Goal: Navigation & Orientation: Understand site structure

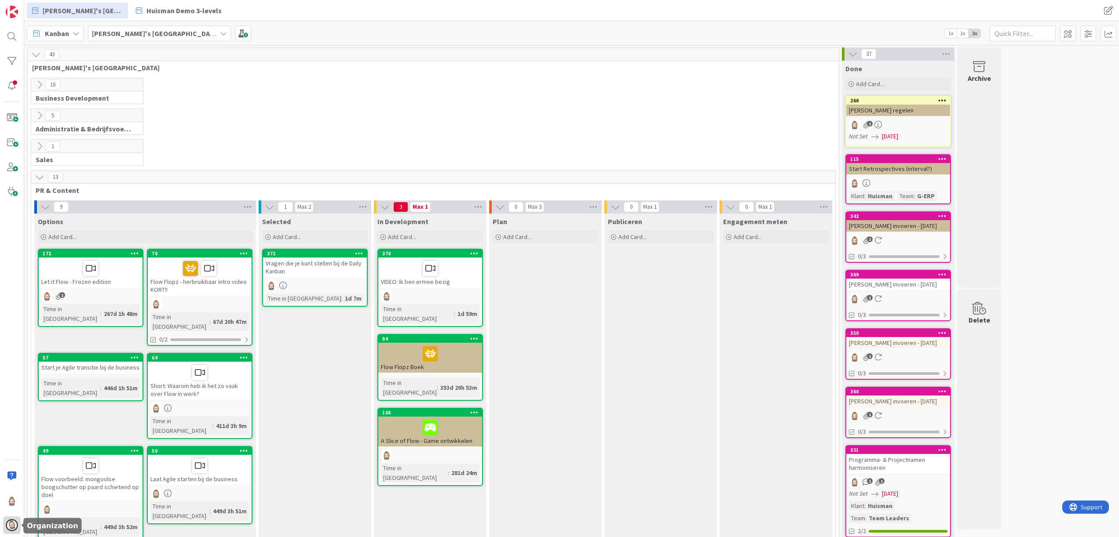
click at [16, 519] on div at bounding box center [12, 526] width 18 height 18
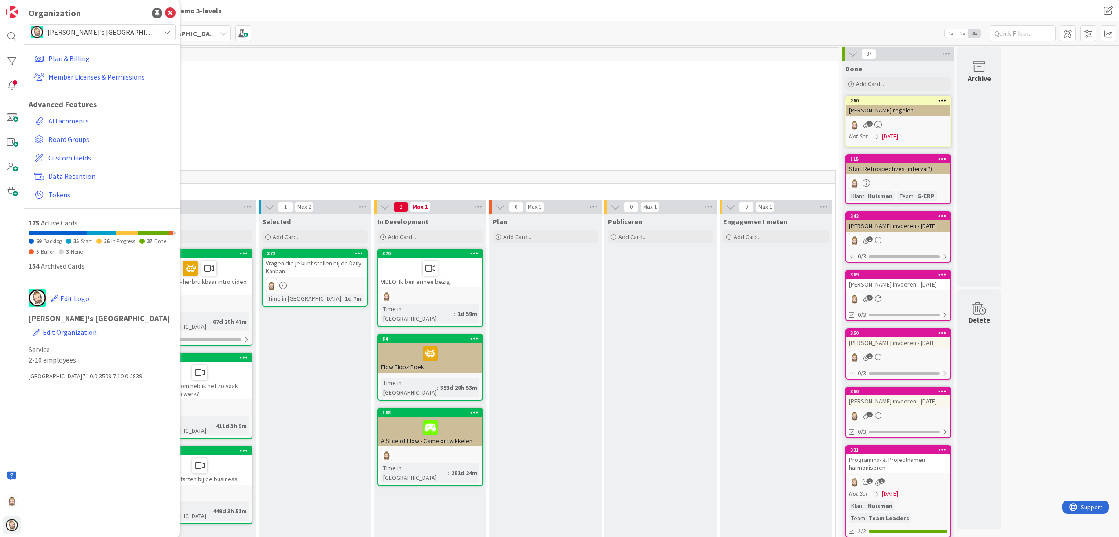
click at [115, 29] on span "[PERSON_NAME]'s [GEOGRAPHIC_DATA]" at bounding box center [101, 32] width 108 height 12
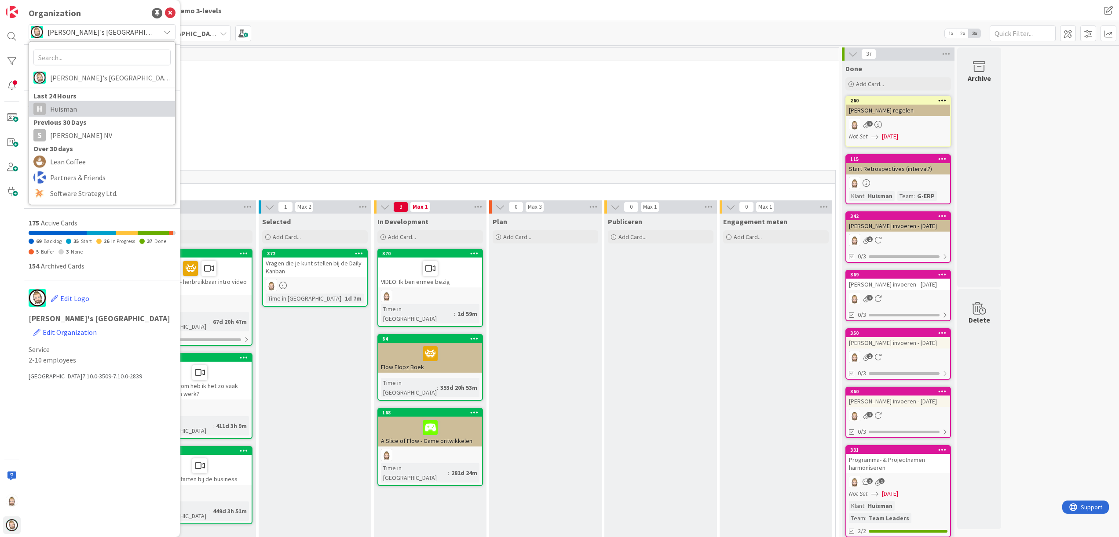
click at [111, 106] on span "Huisman" at bounding box center [110, 108] width 120 height 13
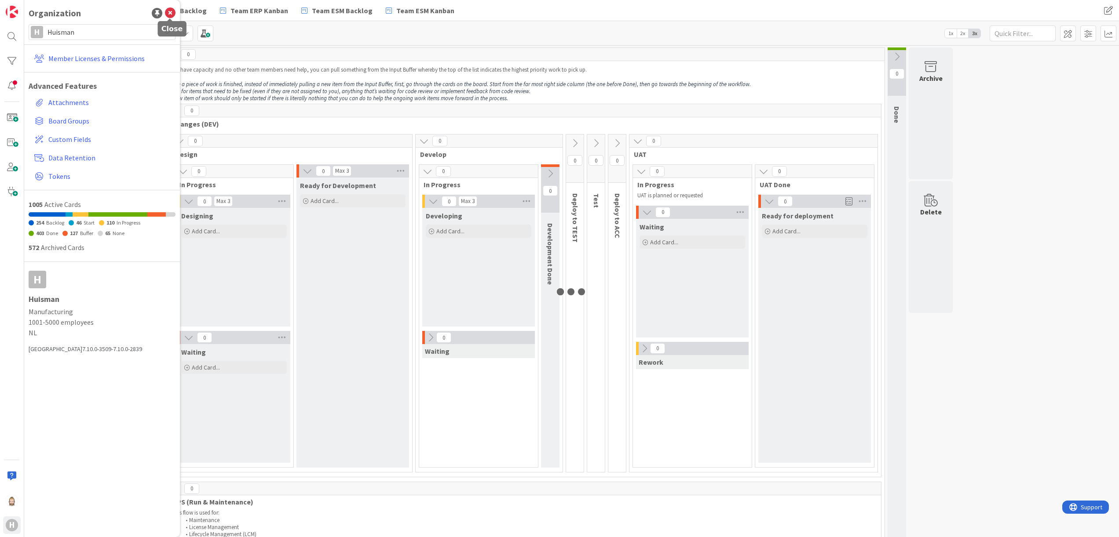
click at [171, 13] on icon at bounding box center [170, 13] width 11 height 11
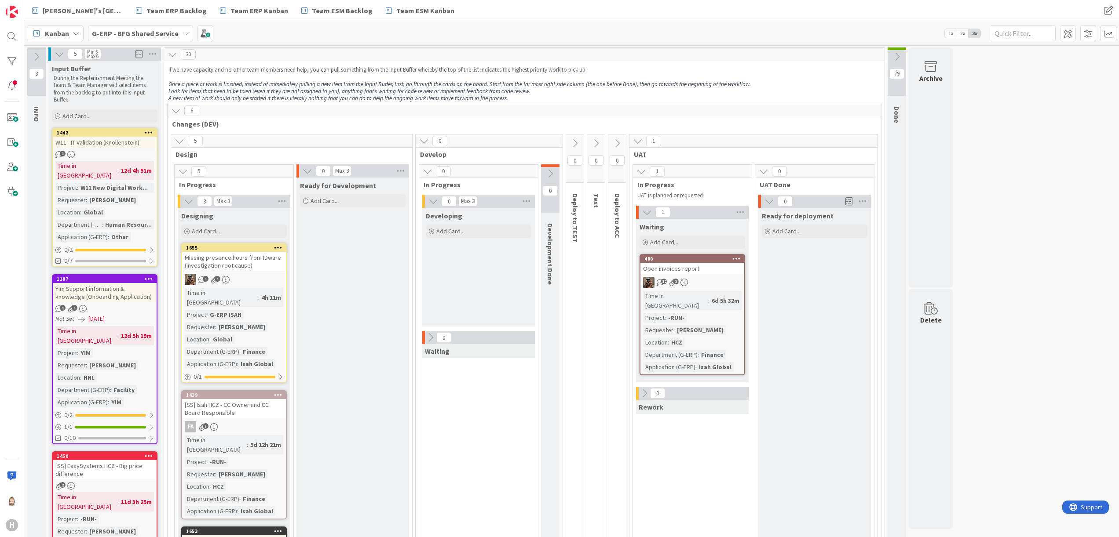
click at [167, 32] on b "G-ERP - BFG Shared Service" at bounding box center [135, 33] width 87 height 9
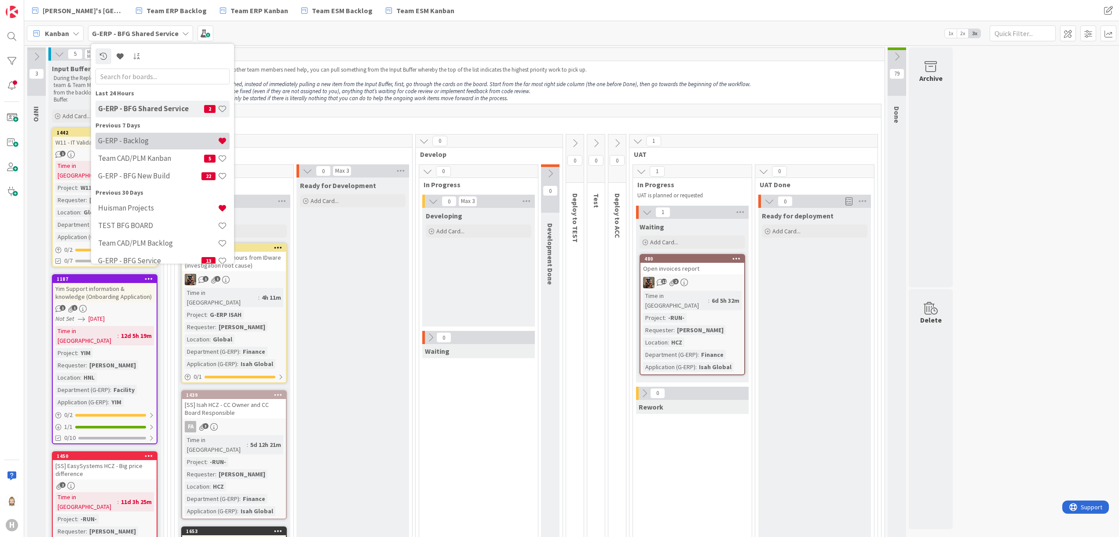
click at [157, 134] on div "G-ERP - Backlog" at bounding box center [162, 140] width 134 height 17
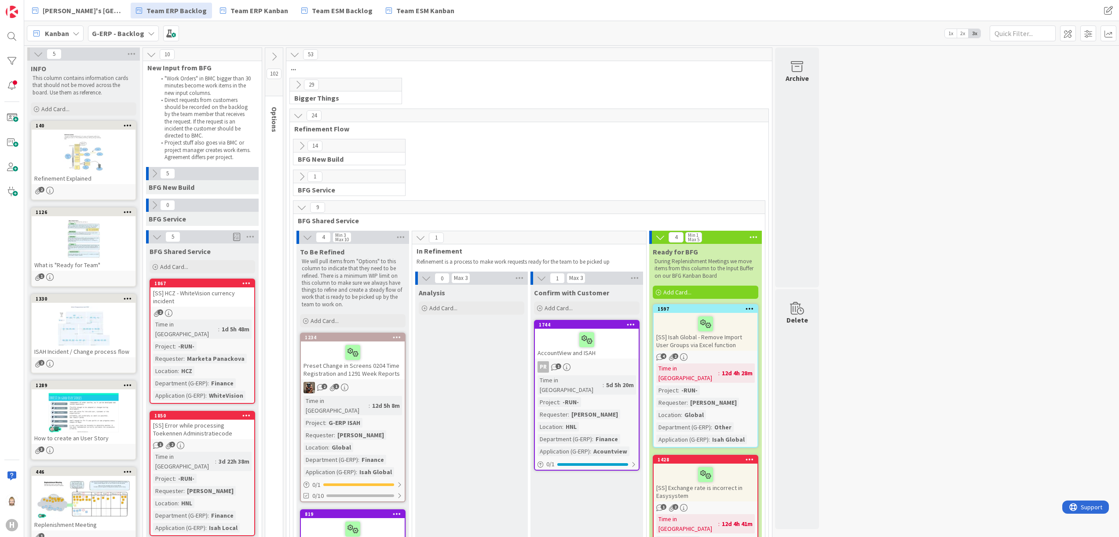
click at [281, 55] on button at bounding box center [274, 56] width 18 height 13
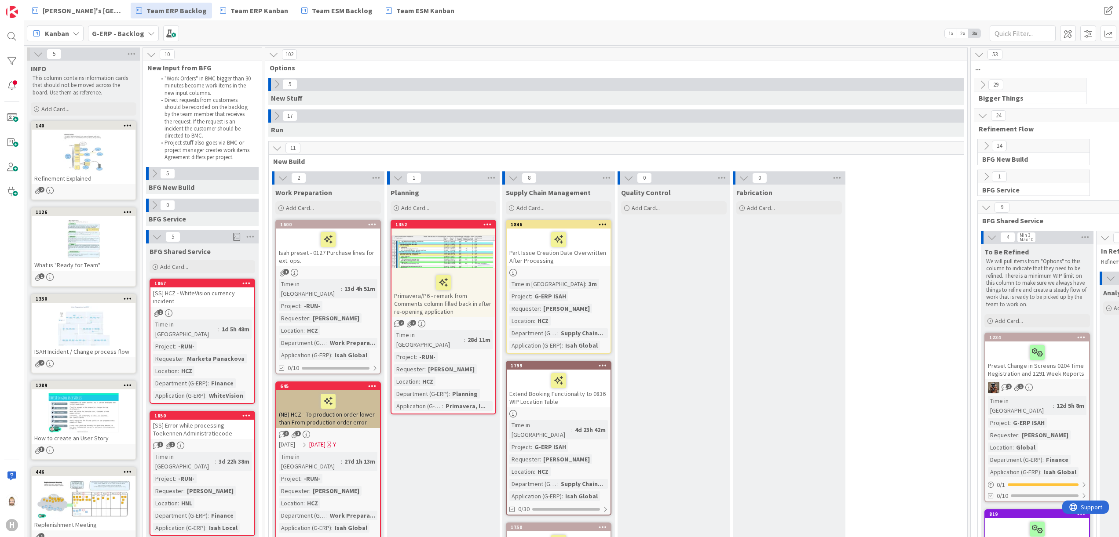
click at [281, 146] on icon at bounding box center [277, 148] width 10 height 10
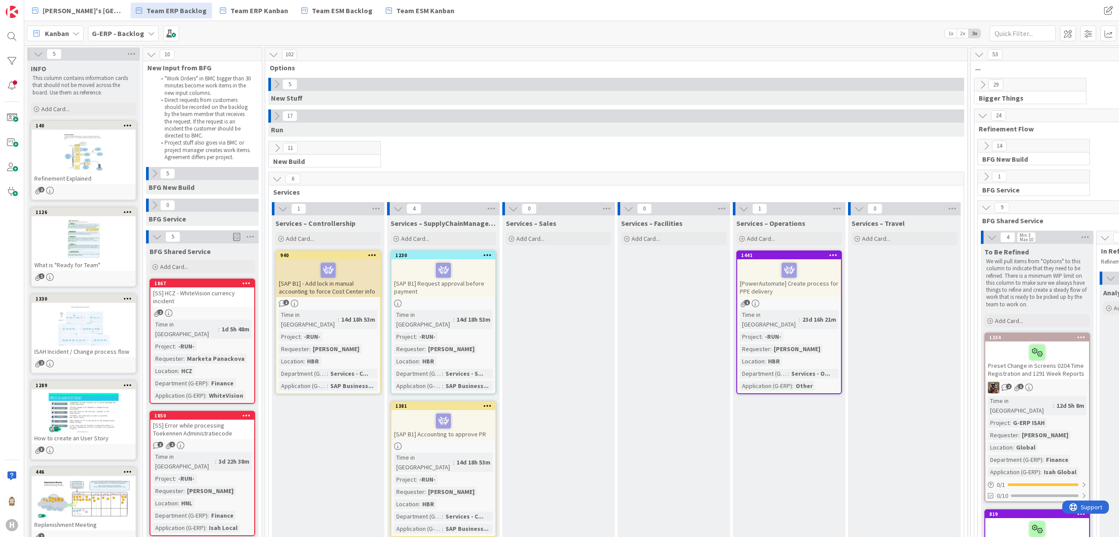
click at [276, 179] on icon at bounding box center [277, 179] width 10 height 10
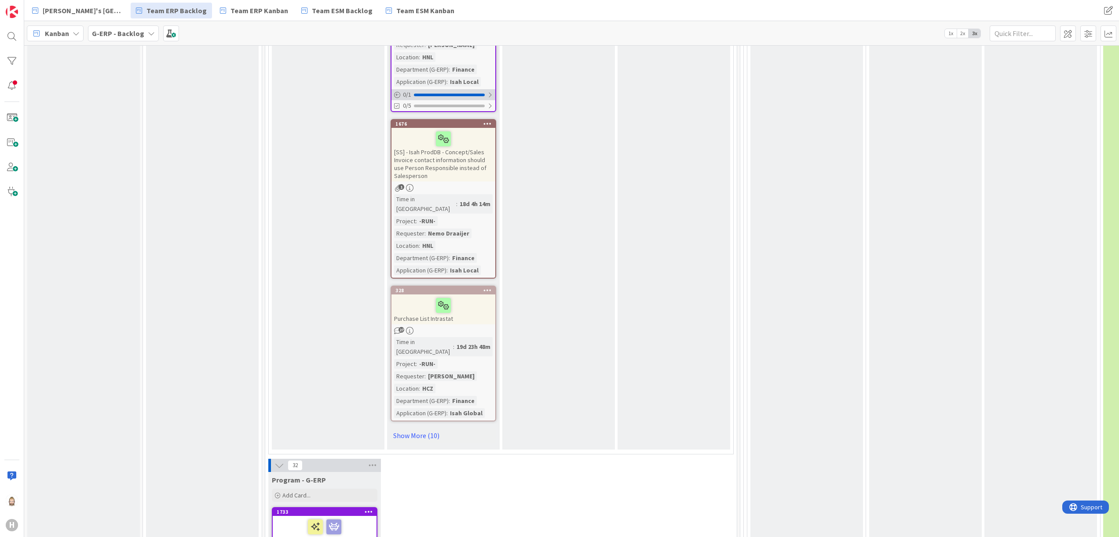
scroll to position [1671, 0]
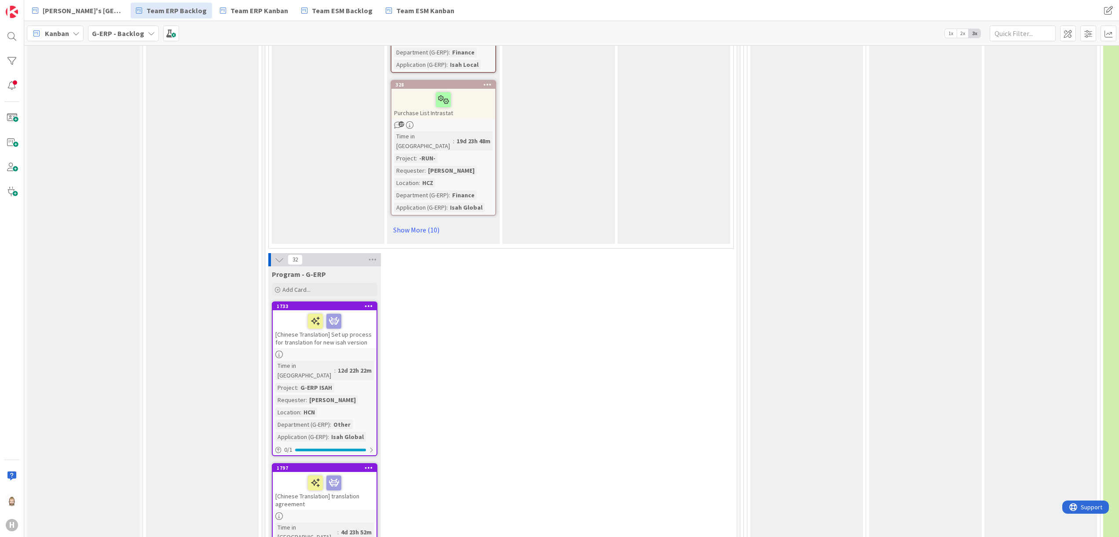
click at [282, 255] on icon at bounding box center [279, 260] width 10 height 10
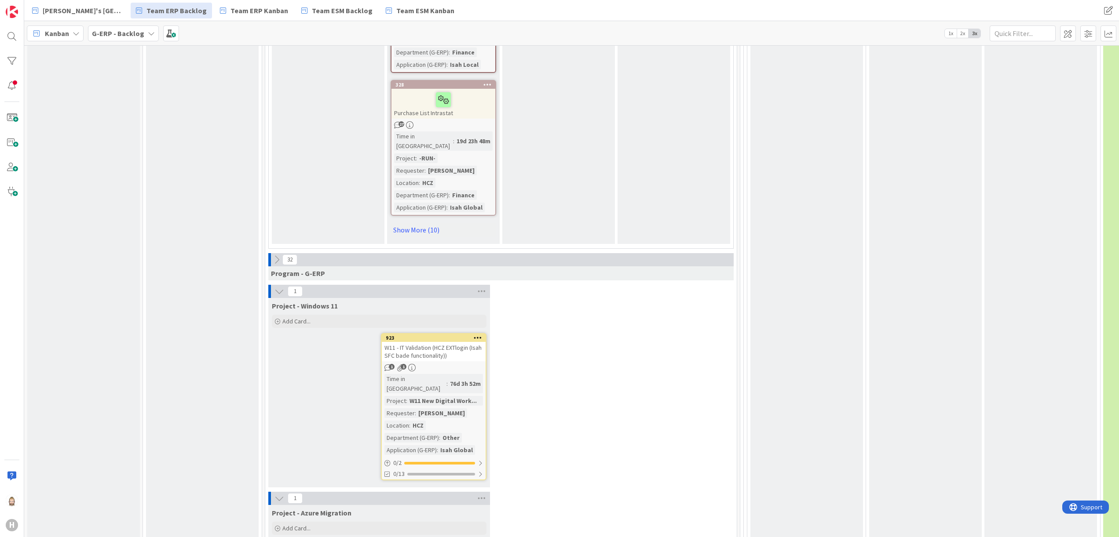
click at [283, 287] on icon at bounding box center [279, 292] width 10 height 10
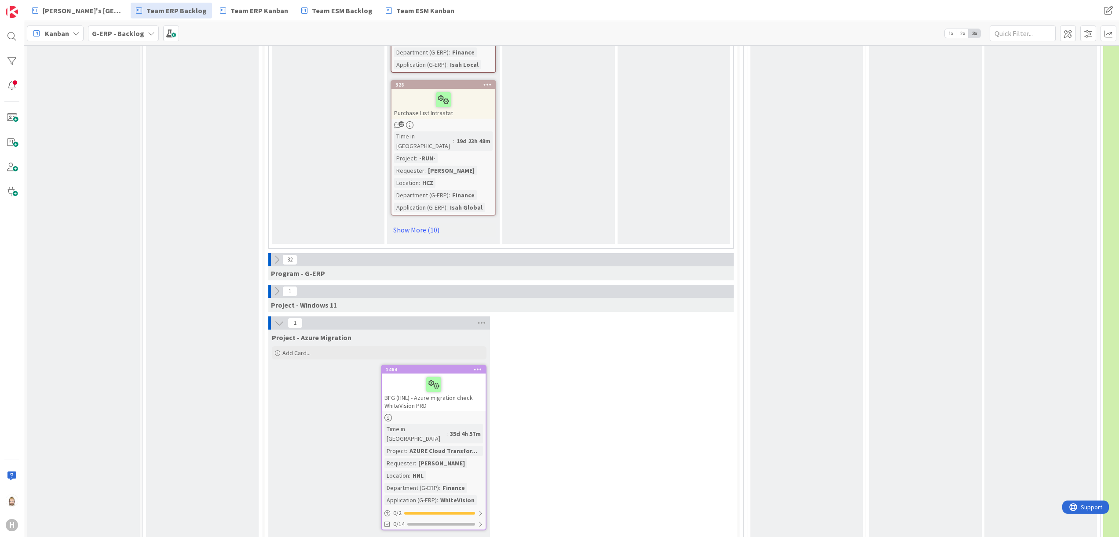
click at [281, 318] on icon at bounding box center [279, 323] width 10 height 10
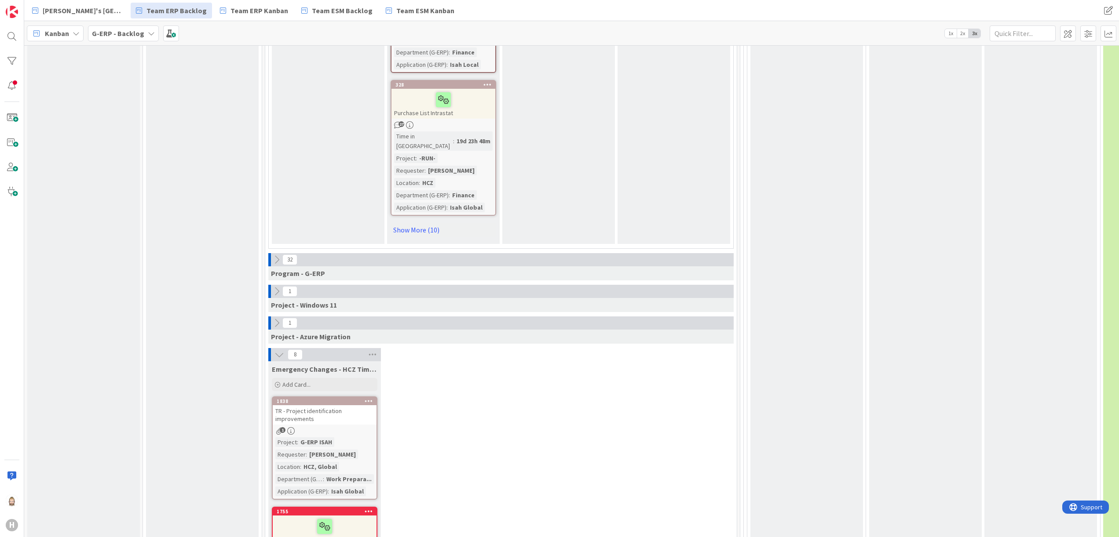
click at [280, 350] on icon at bounding box center [279, 355] width 10 height 10
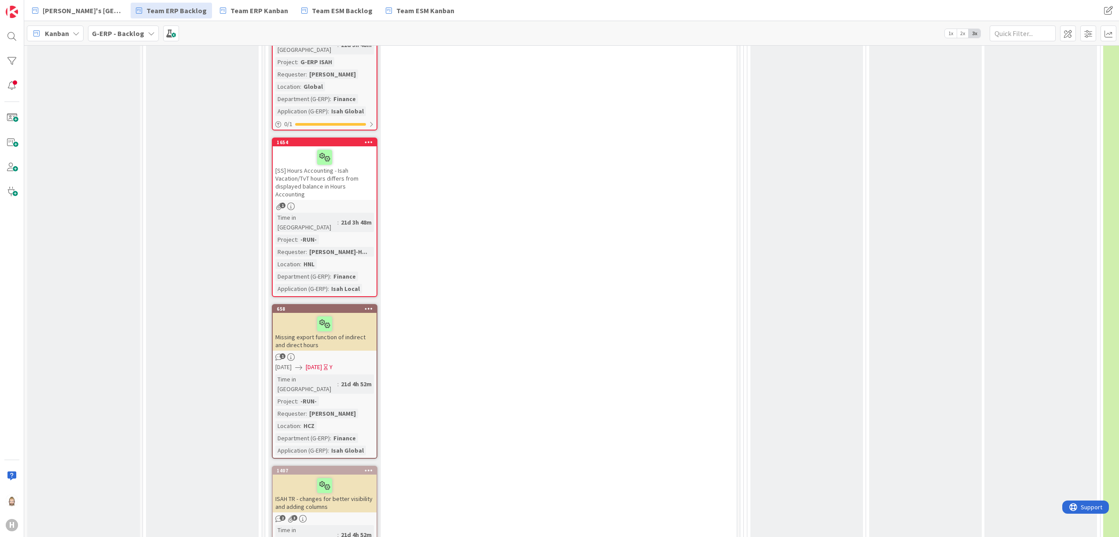
scroll to position [2623, 0]
